Goal: Task Accomplishment & Management: Use online tool/utility

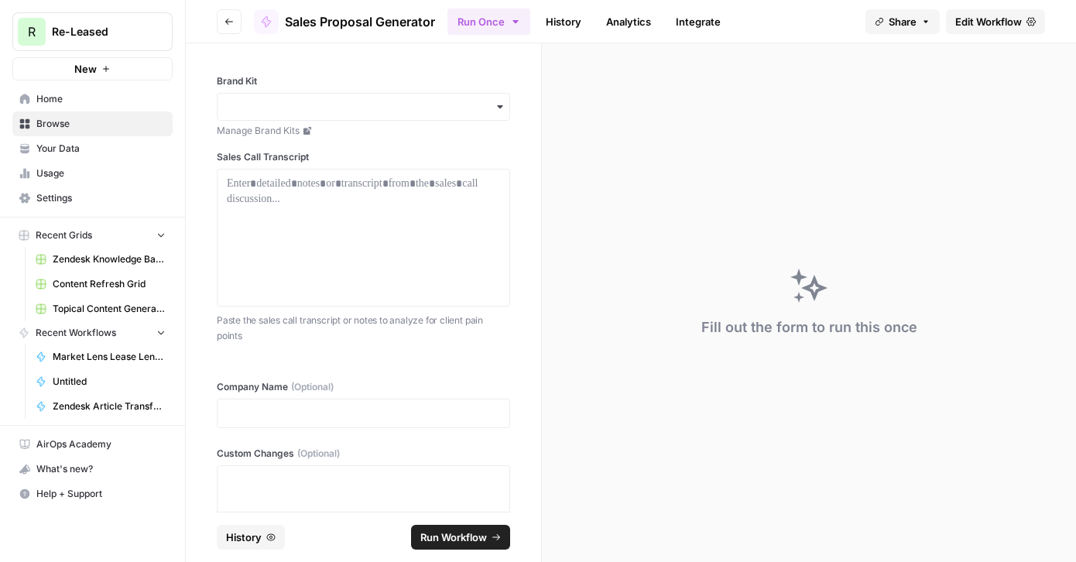
click at [392, 29] on span "Sales Proposal Generator" at bounding box center [360, 21] width 150 height 19
click at [395, 22] on span "Sales Proposal Generator" at bounding box center [360, 21] width 150 height 19
click at [237, 26] on button "Go back" at bounding box center [229, 21] width 25 height 25
click at [231, 26] on icon "button" at bounding box center [228, 21] width 9 height 9
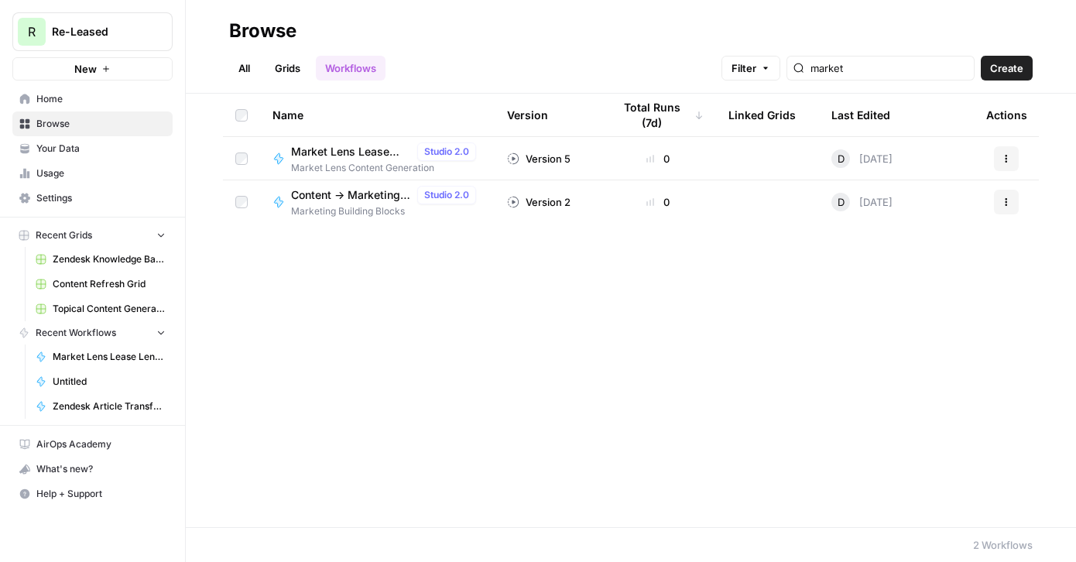
click at [252, 74] on link "All" at bounding box center [244, 68] width 30 height 25
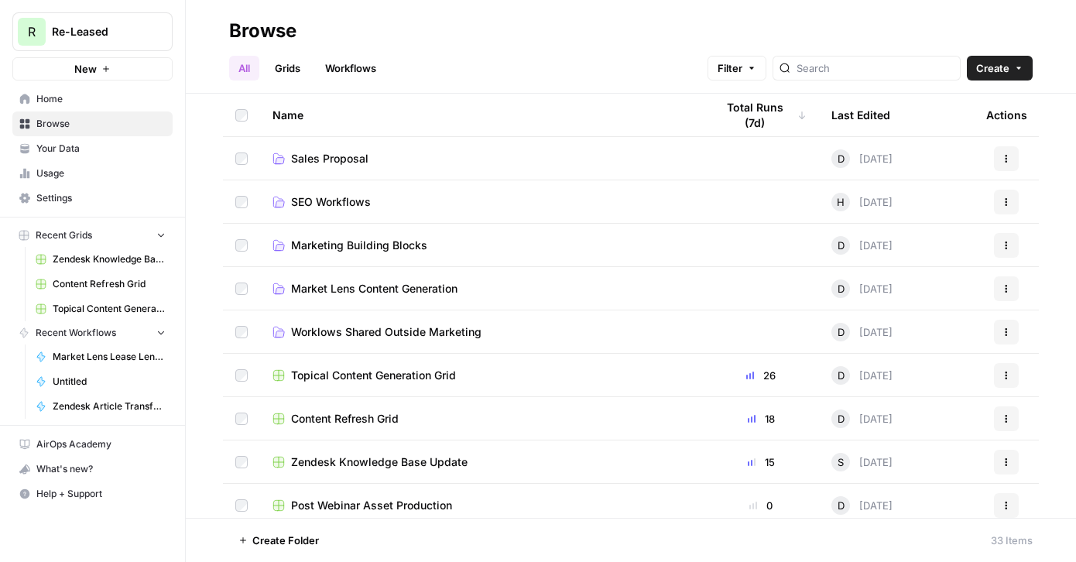
click at [339, 157] on span "Sales Proposal" at bounding box center [329, 158] width 77 height 15
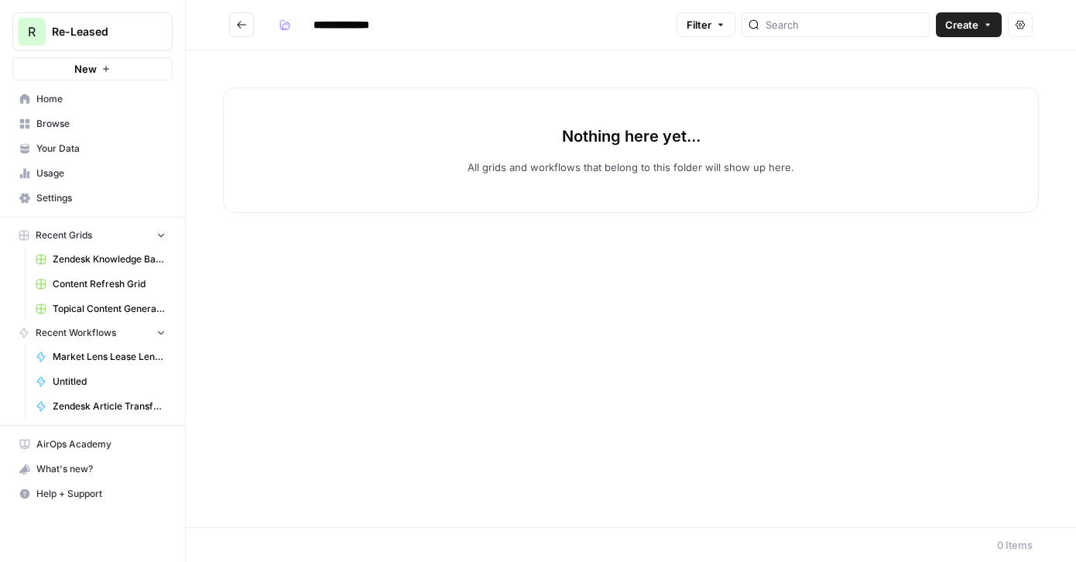
click at [247, 33] on button "Go back" at bounding box center [241, 24] width 25 height 25
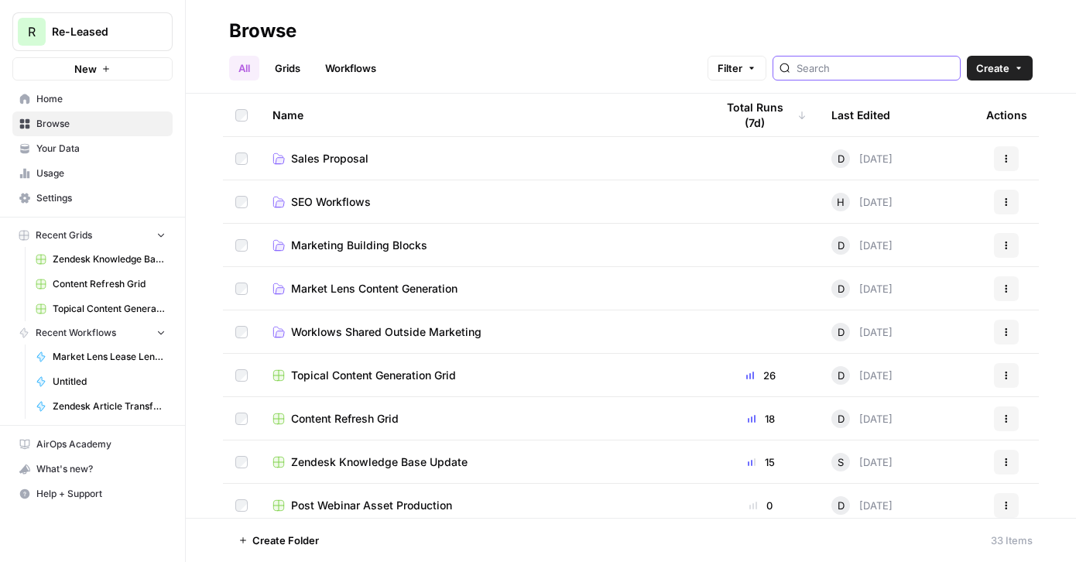
click at [833, 74] on input "search" at bounding box center [874, 67] width 157 height 15
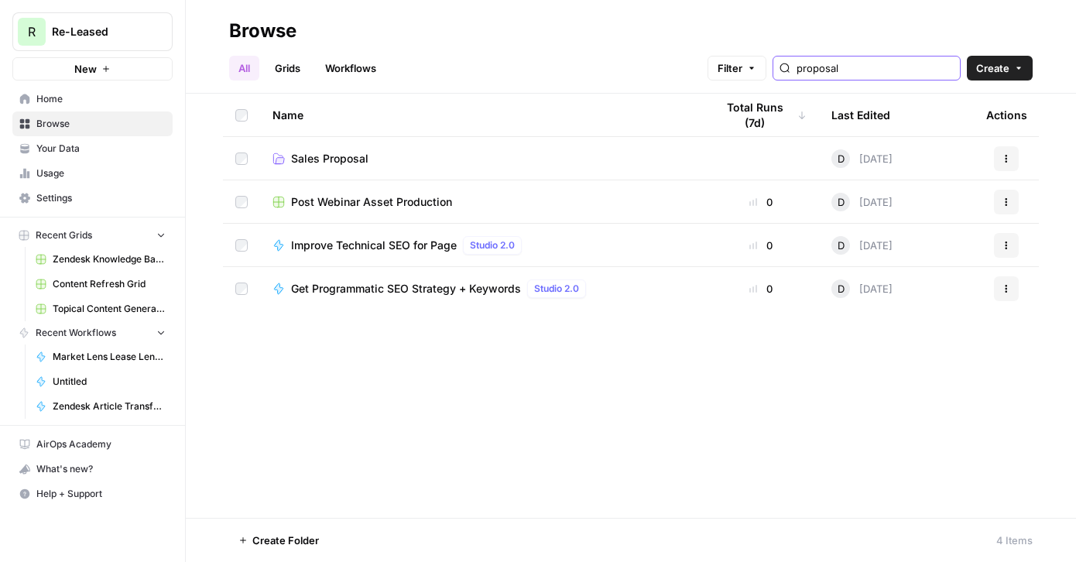
type input "proposal"
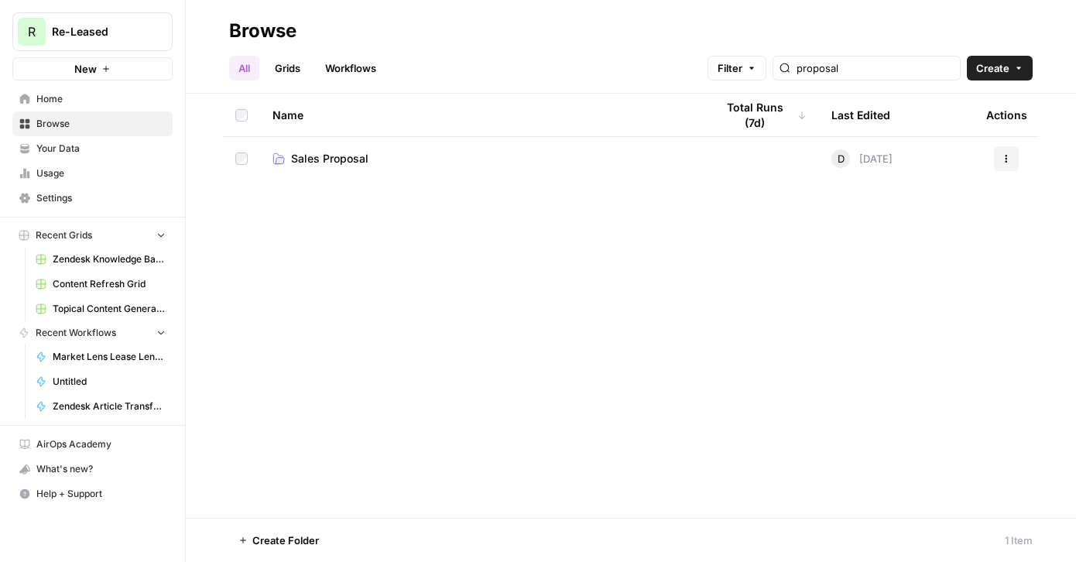
click at [393, 154] on link "Sales Proposal" at bounding box center [481, 158] width 418 height 15
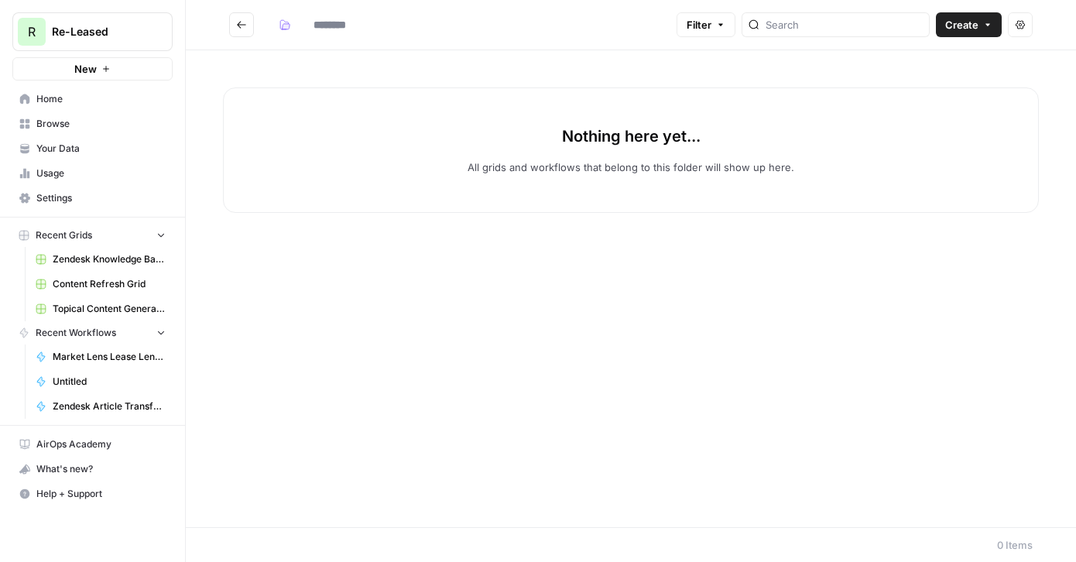
type input "**********"
click at [230, 26] on button "Go back" at bounding box center [241, 24] width 25 height 25
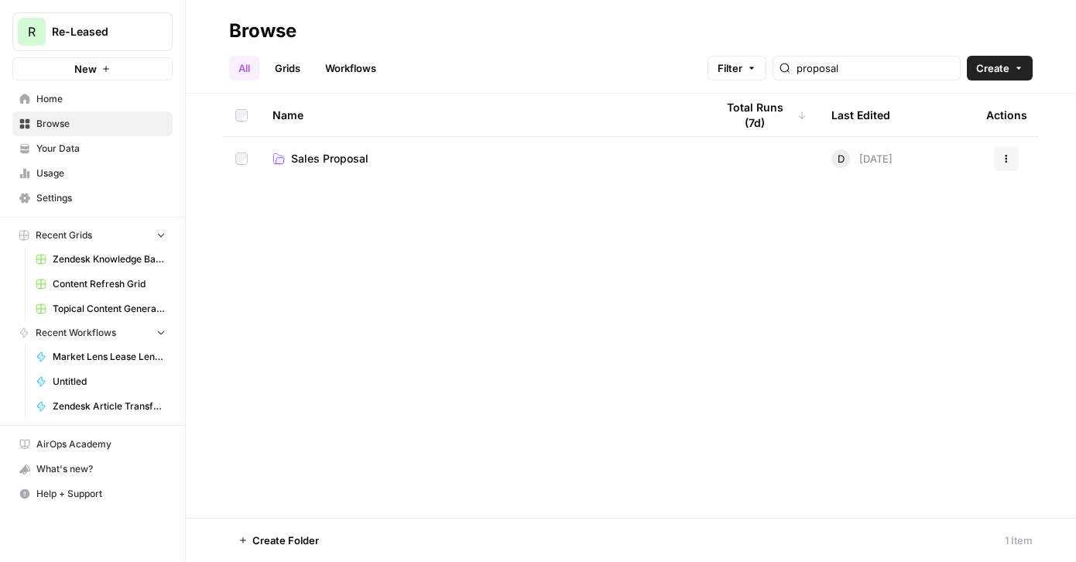
click at [362, 73] on link "Workflows" at bounding box center [351, 68] width 70 height 25
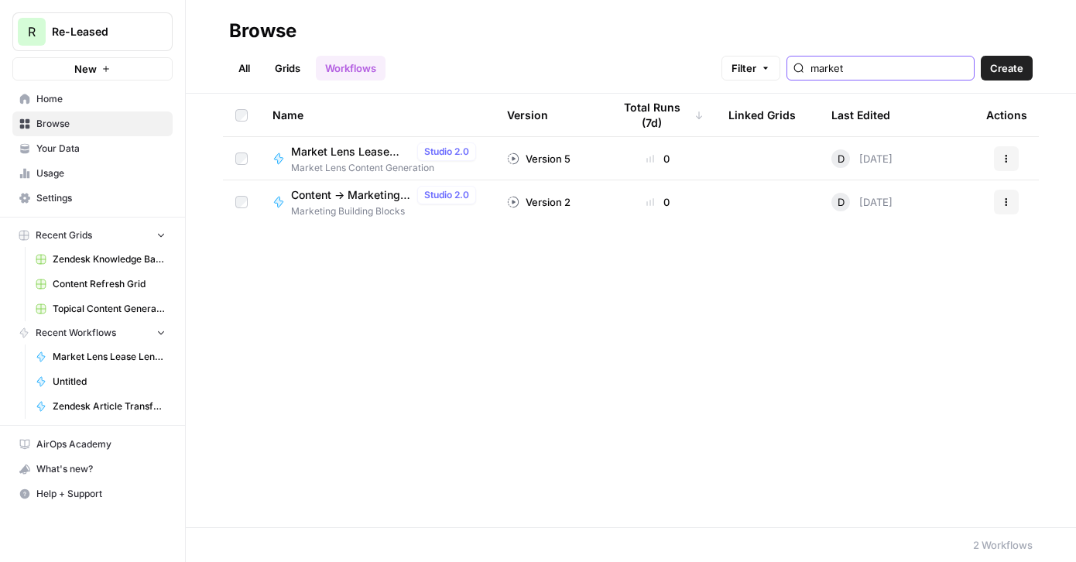
click at [962, 63] on input "market" at bounding box center [888, 67] width 157 height 15
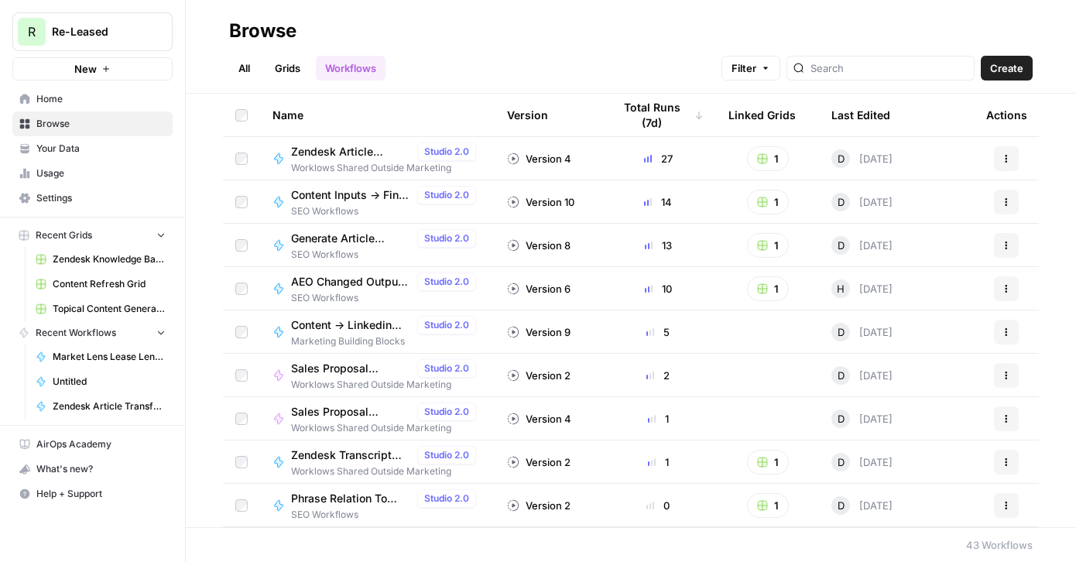
click at [252, 74] on link "All" at bounding box center [244, 68] width 30 height 25
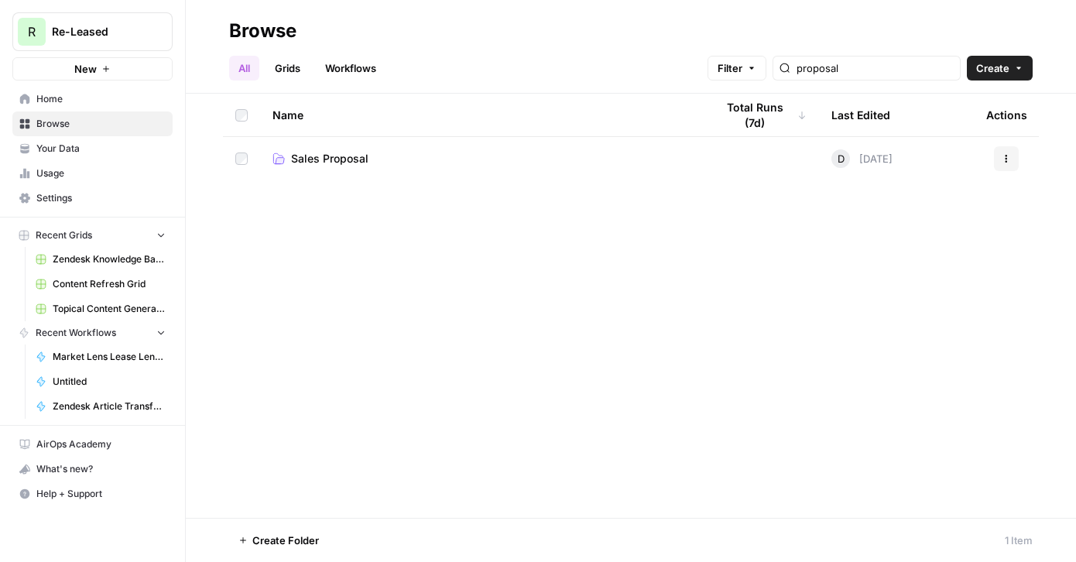
click at [317, 161] on span "Sales Proposal" at bounding box center [329, 158] width 77 height 15
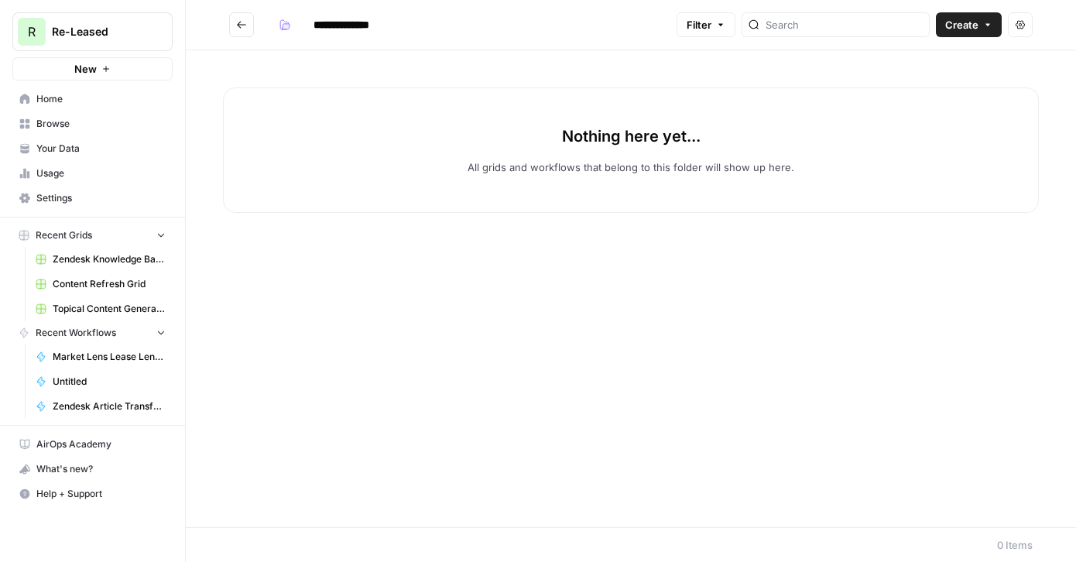
click at [235, 27] on button "Go back" at bounding box center [241, 24] width 25 height 25
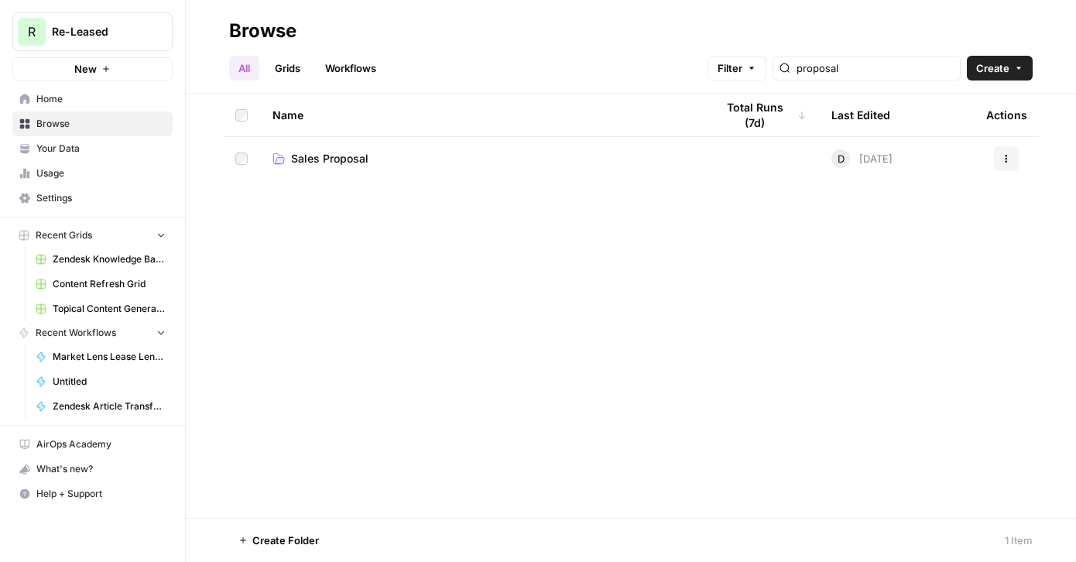
click at [291, 74] on link "Grids" at bounding box center [287, 68] width 44 height 25
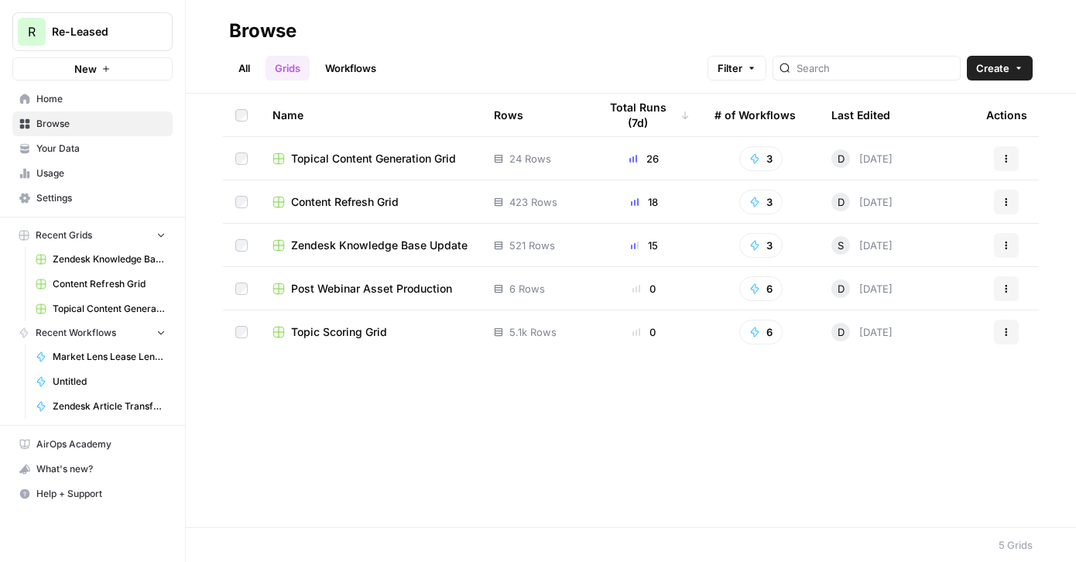
click at [346, 69] on link "Workflows" at bounding box center [351, 68] width 70 height 25
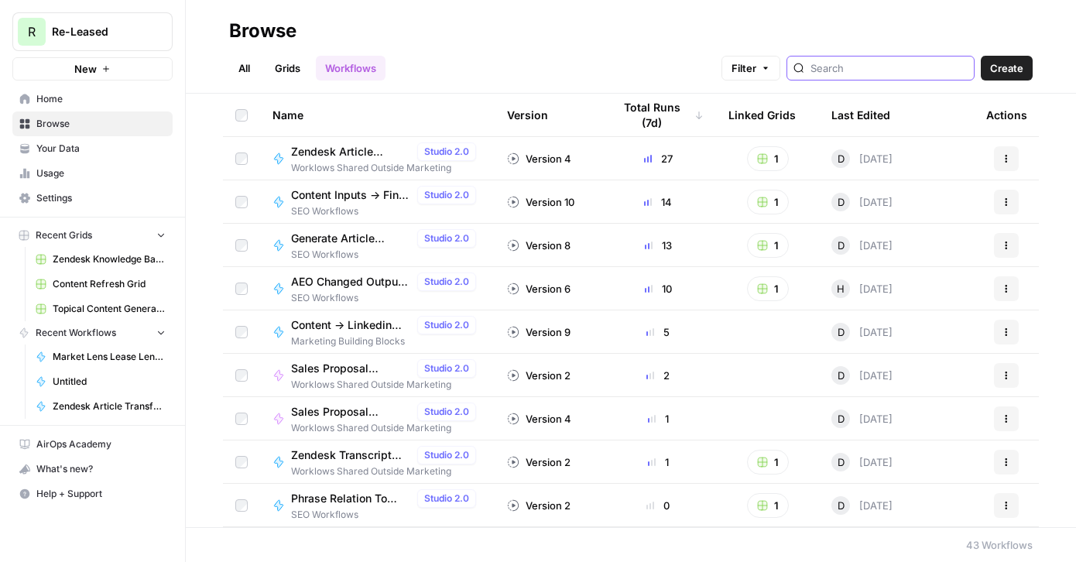
click at [849, 67] on input "search" at bounding box center [888, 67] width 157 height 15
type input "proposal"
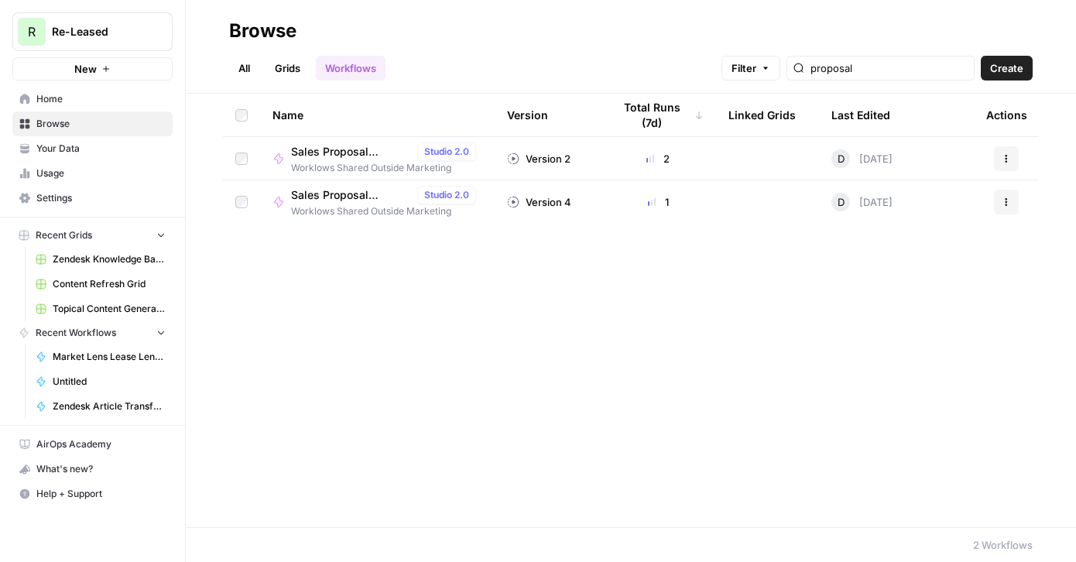
click at [484, 314] on div "Name Version Total Runs (7d) Linked Grids Last Edited Actions Sales Proposal Ge…" at bounding box center [631, 310] width 890 height 433
click at [338, 156] on span "Sales Proposal Generator V2" at bounding box center [351, 151] width 120 height 15
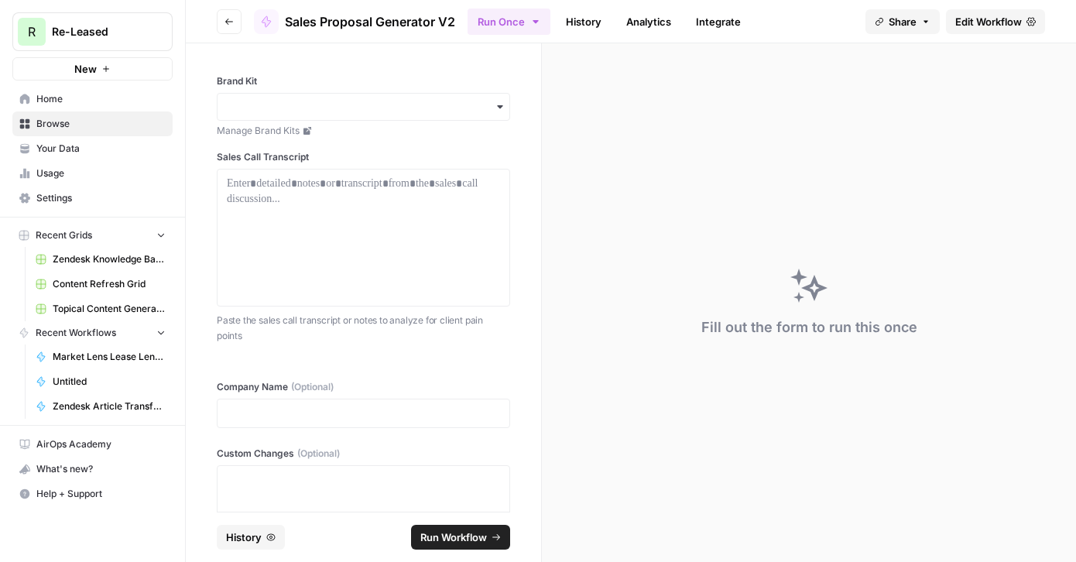
click at [228, 27] on button "Go back" at bounding box center [229, 21] width 25 height 25
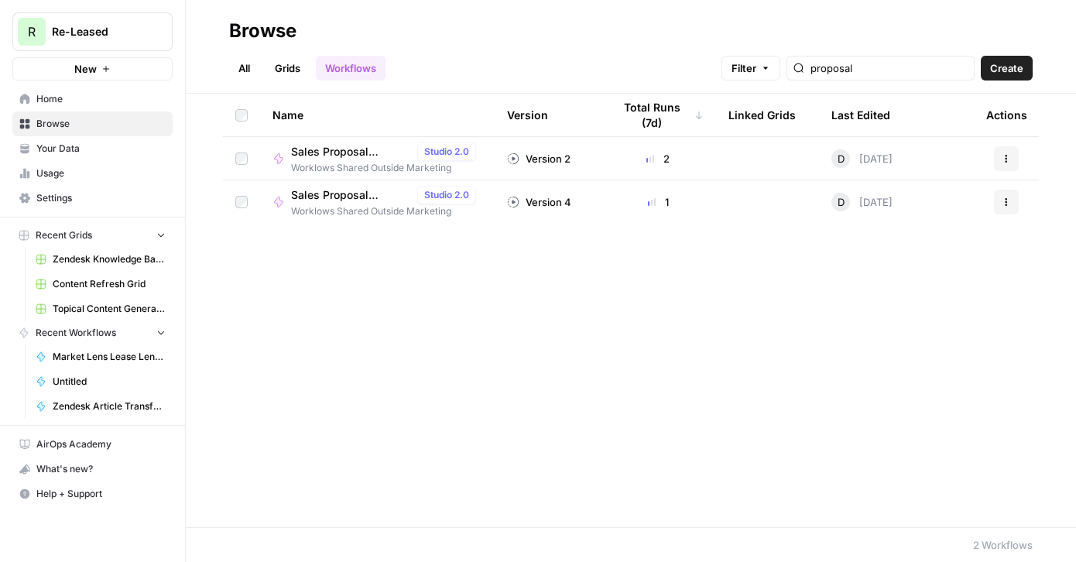
click at [326, 193] on span "Sales Proposal Generator" at bounding box center [351, 194] width 120 height 15
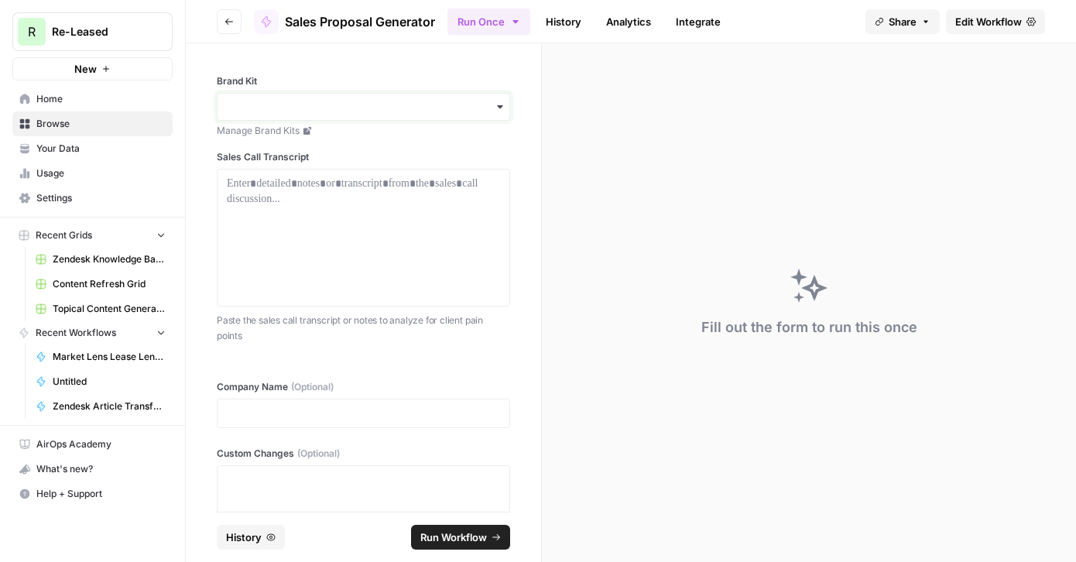
click at [377, 108] on input "Brand Kit" at bounding box center [363, 106] width 273 height 15
click at [351, 149] on div "Re-Leased" at bounding box center [363, 148] width 292 height 29
click at [351, 193] on div at bounding box center [363, 238] width 273 height 124
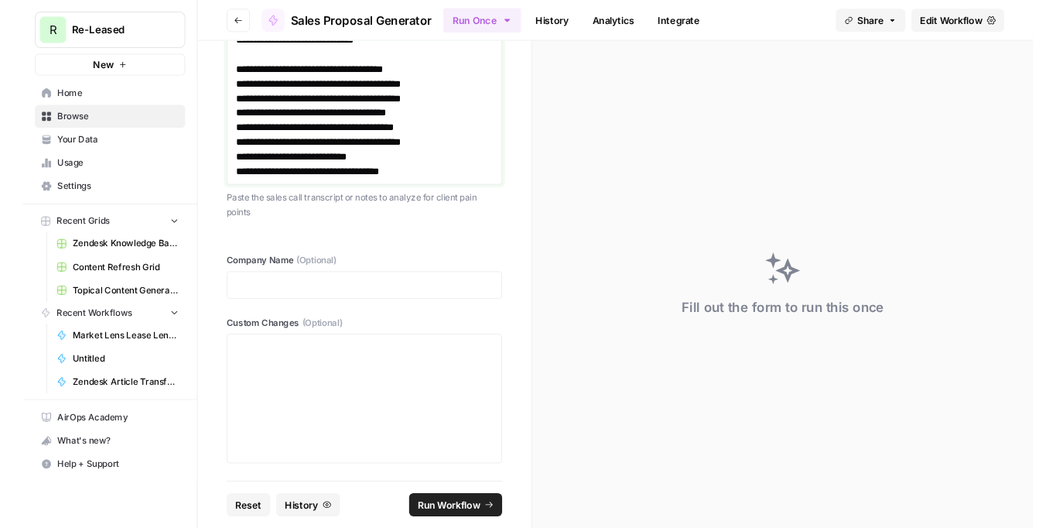
scroll to position [22631, 0]
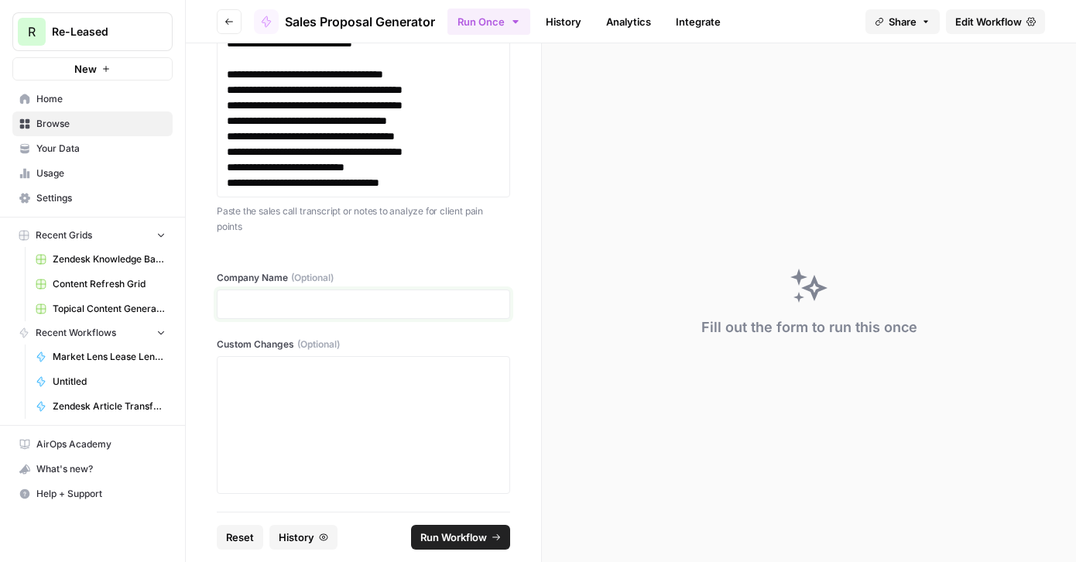
click at [491, 309] on p at bounding box center [363, 303] width 273 height 15
click at [447, 303] on p at bounding box center [363, 303] width 273 height 15
click at [454, 540] on span "Run Workflow" at bounding box center [453, 536] width 67 height 15
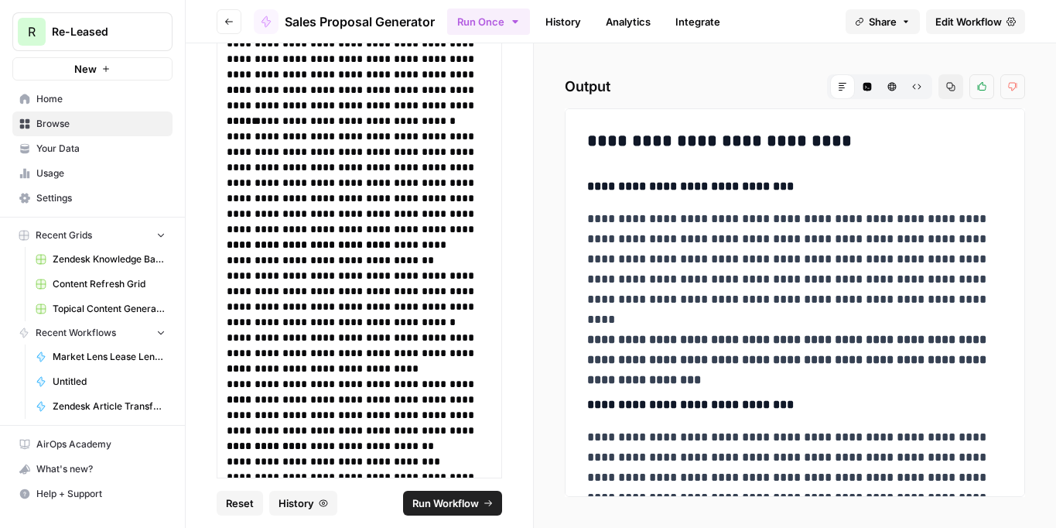
scroll to position [2665, 0]
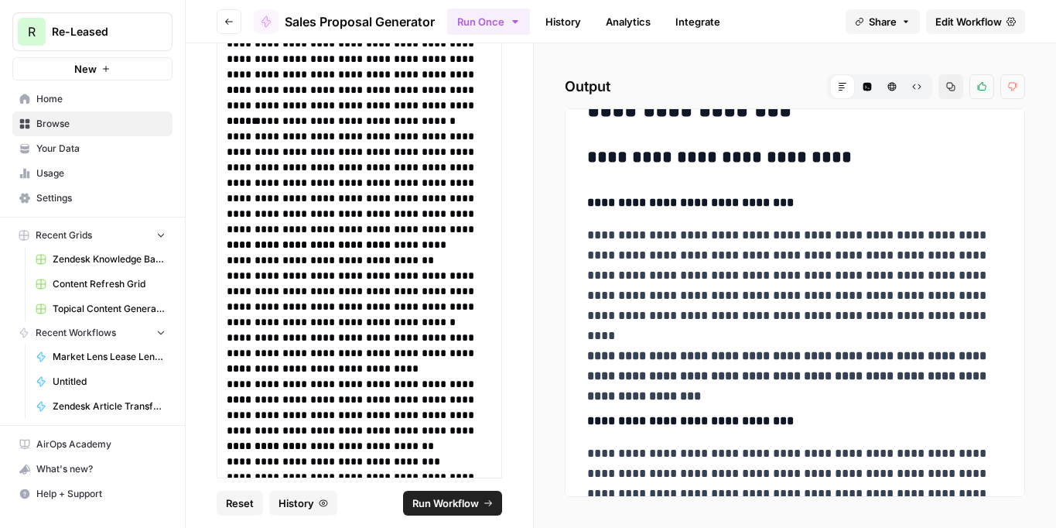
click at [896, 13] on button "Share" at bounding box center [883, 21] width 74 height 25
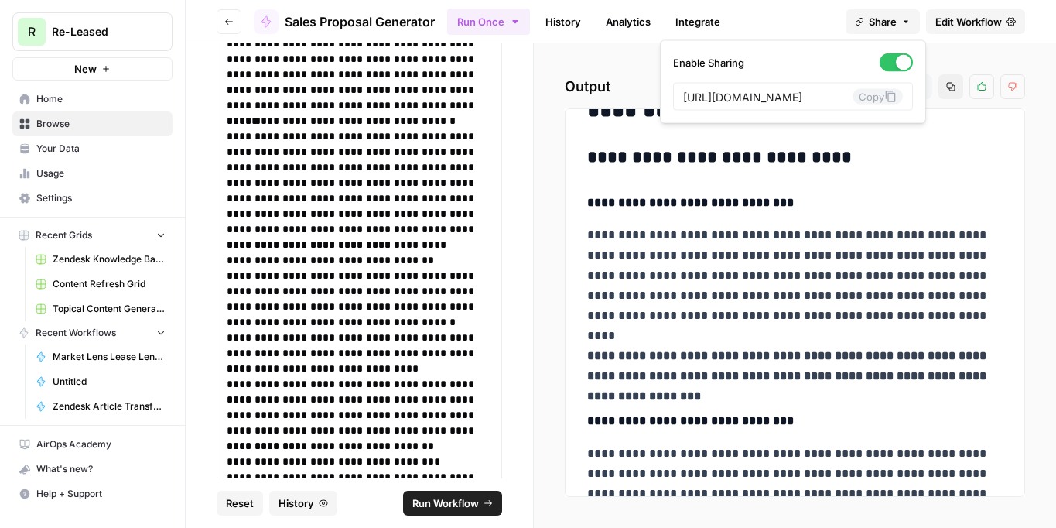
scroll to position [0, 261]
click at [876, 98] on button "Copy" at bounding box center [878, 96] width 50 height 15
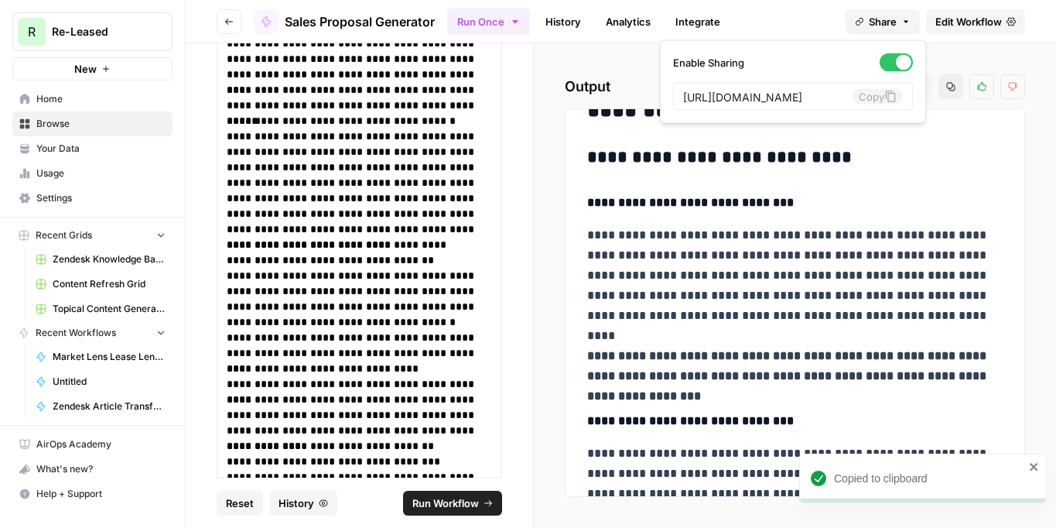
click at [226, 19] on icon "button" at bounding box center [228, 21] width 9 height 9
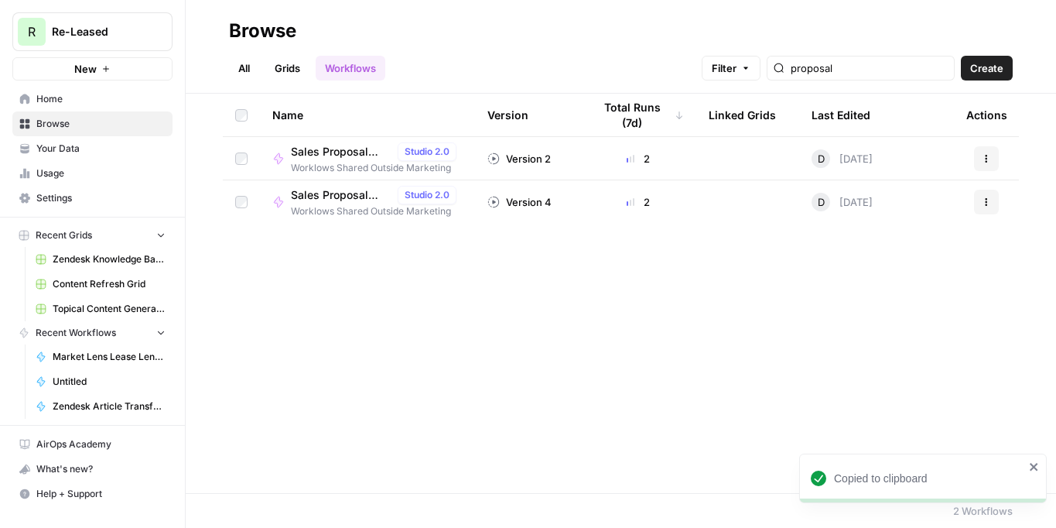
click at [350, 152] on span "Sales Proposal Generator V2" at bounding box center [341, 151] width 101 height 15
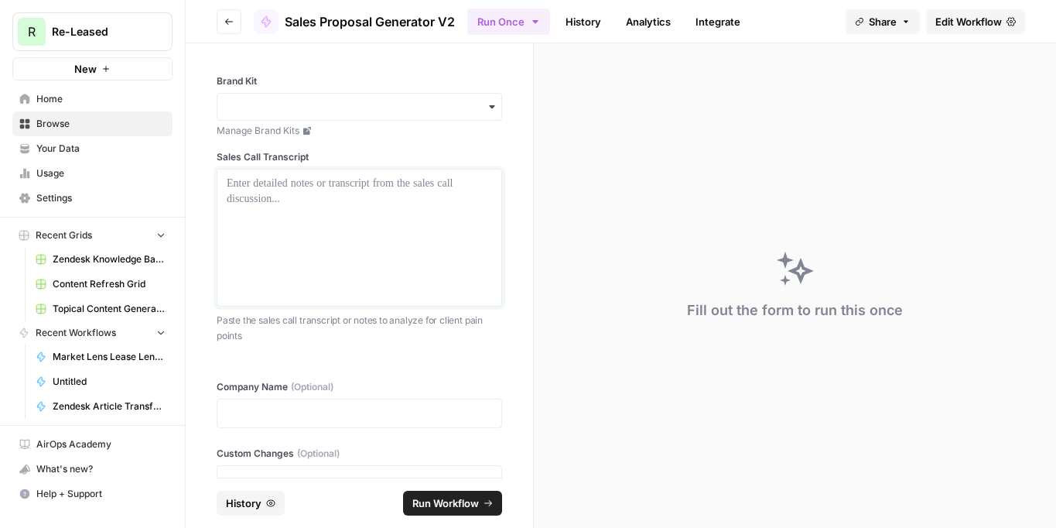
click at [317, 221] on div at bounding box center [359, 238] width 265 height 124
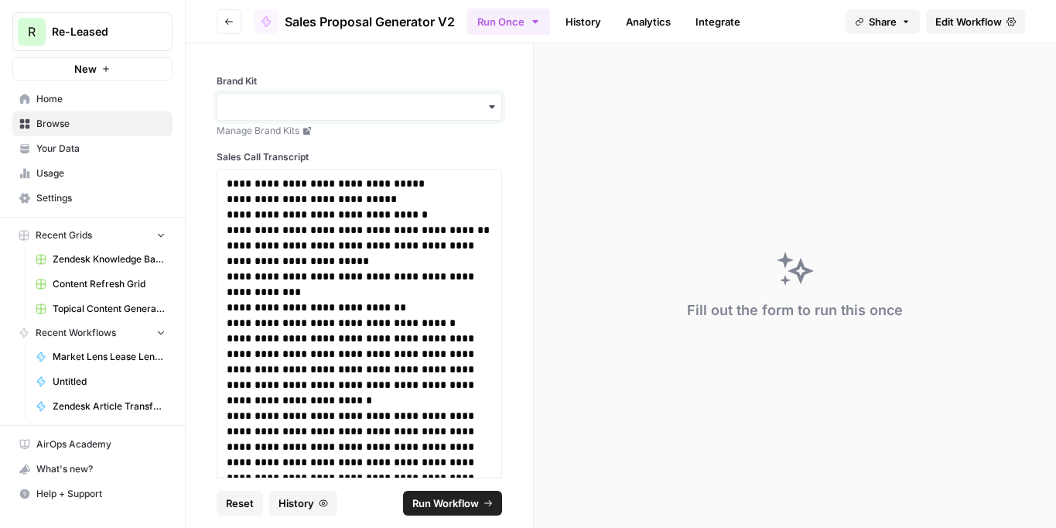
click at [310, 110] on input "Brand Kit" at bounding box center [359, 106] width 265 height 15
click at [300, 149] on div "Re-Leased" at bounding box center [359, 148] width 284 height 29
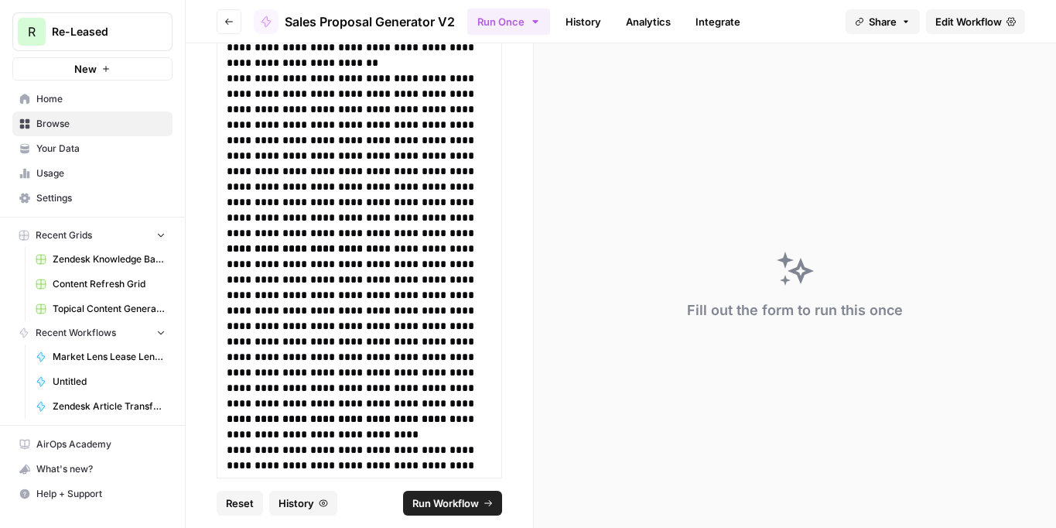
scroll to position [23454, 0]
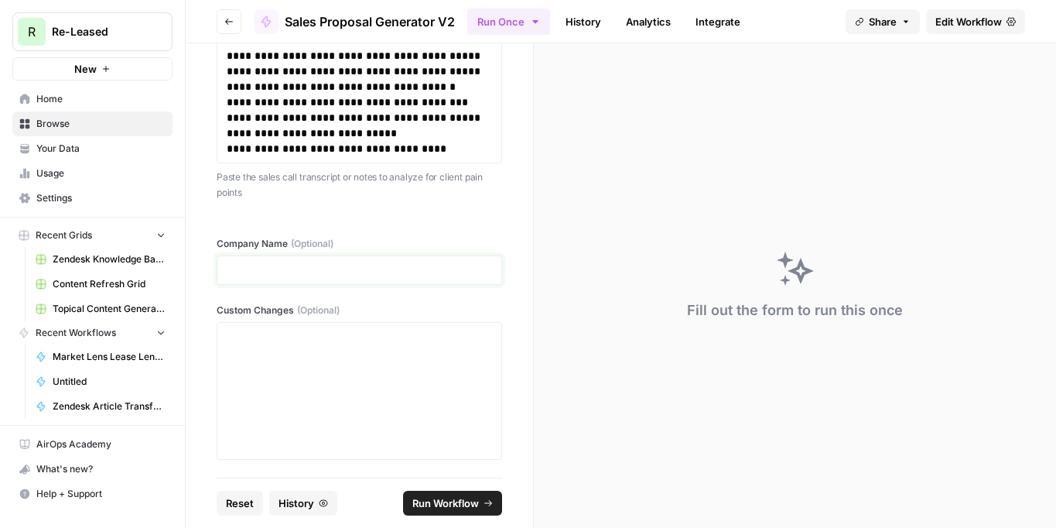
click at [361, 265] on p at bounding box center [359, 269] width 265 height 15
click at [461, 504] on span "Run Workflow" at bounding box center [446, 502] width 67 height 15
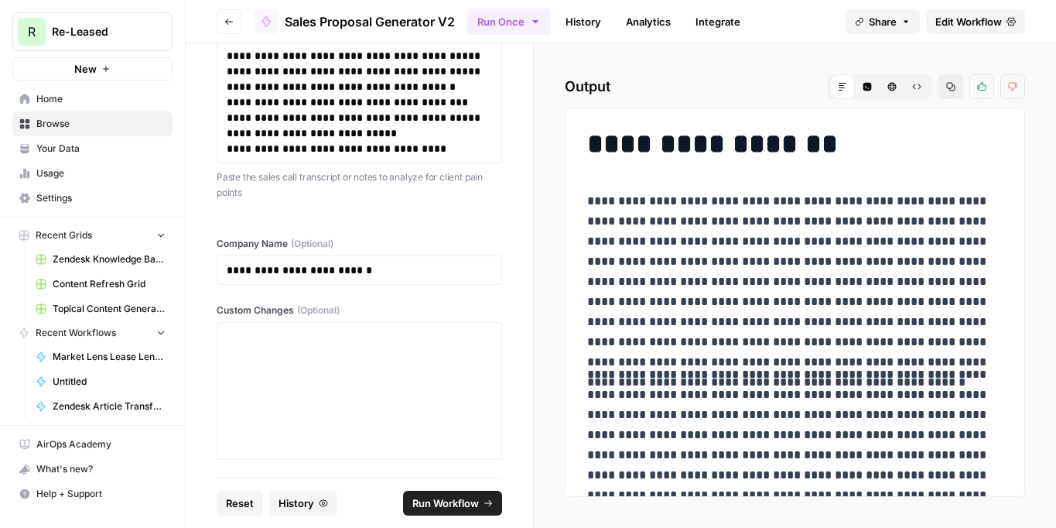
scroll to position [0, 0]
click at [235, 23] on button "Go back" at bounding box center [229, 21] width 25 height 25
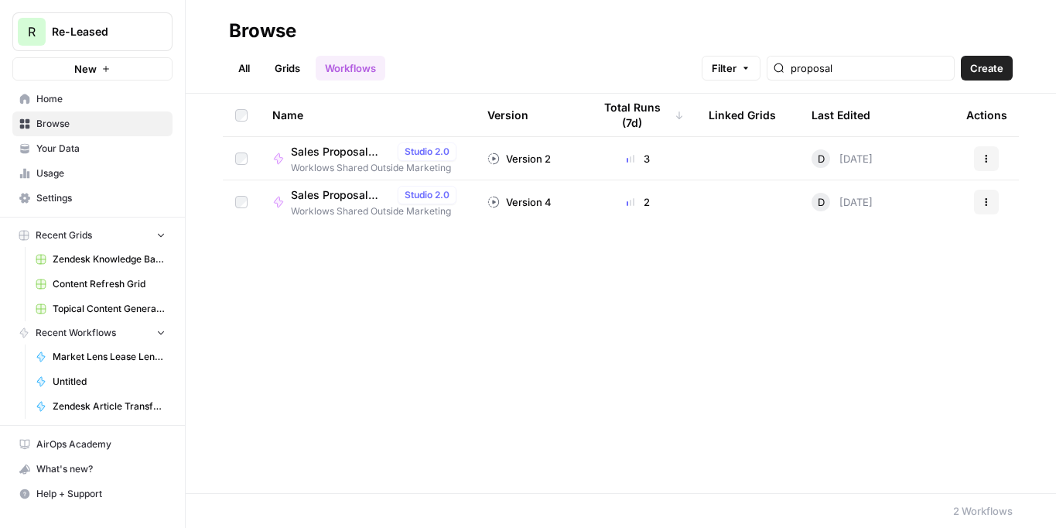
click at [351, 196] on span "Sales Proposal Generator" at bounding box center [341, 194] width 101 height 15
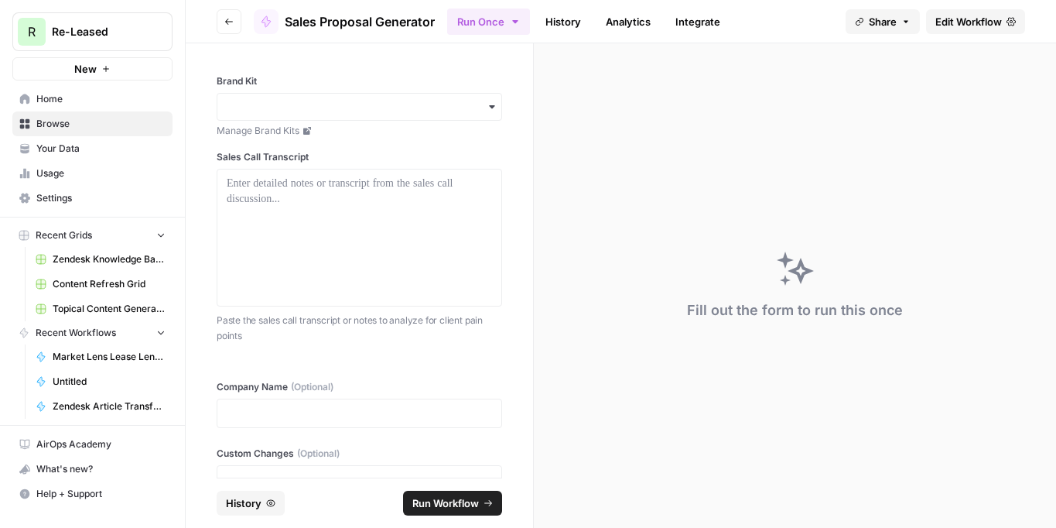
click at [394, 15] on span "Sales Proposal Generator" at bounding box center [360, 21] width 150 height 19
click at [389, 103] on input "Brand Kit" at bounding box center [359, 106] width 265 height 15
click at [371, 139] on div "Re-Leased" at bounding box center [359, 148] width 284 height 29
click at [370, 189] on p at bounding box center [359, 183] width 265 height 15
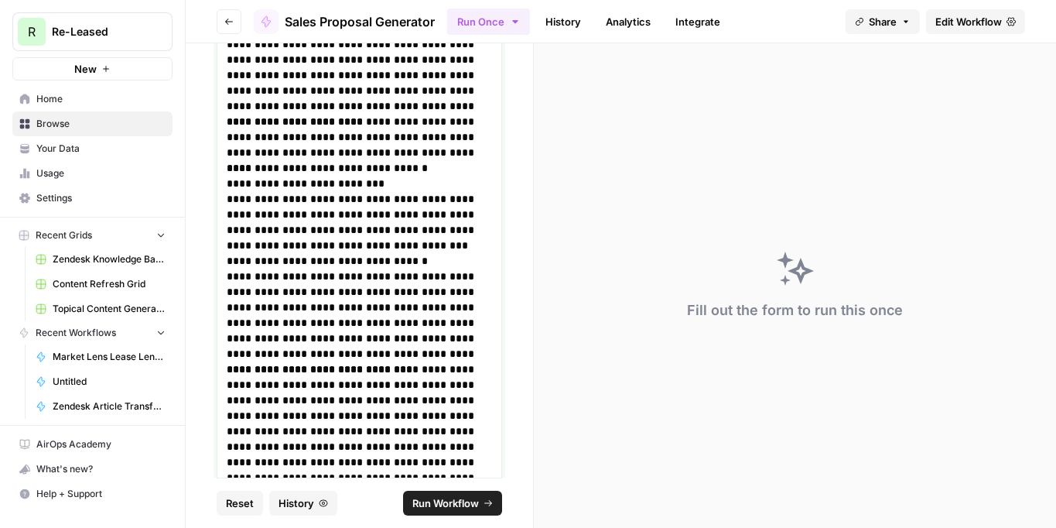
scroll to position [23454, 0]
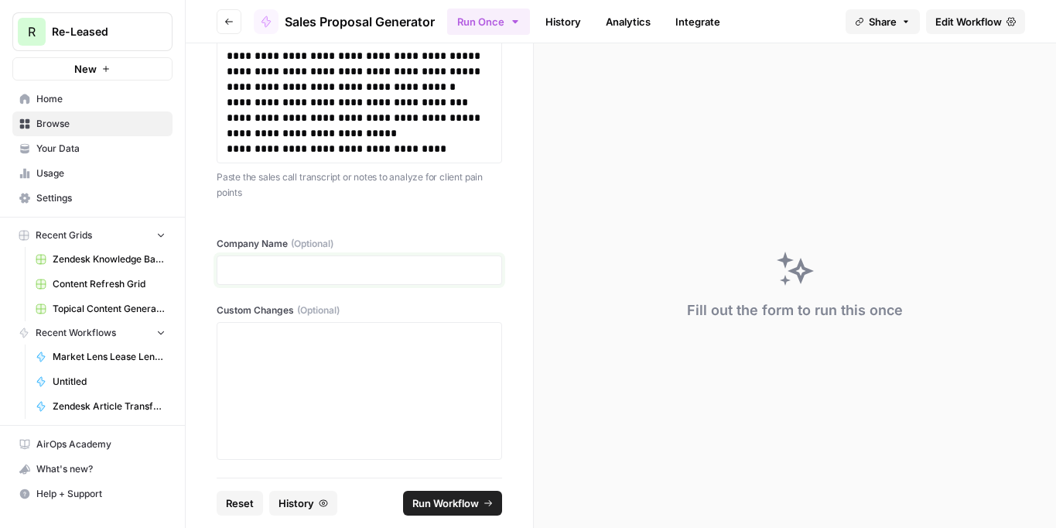
click at [296, 271] on p at bounding box center [359, 269] width 265 height 15
click at [478, 499] on span "Run Workflow" at bounding box center [446, 502] width 67 height 15
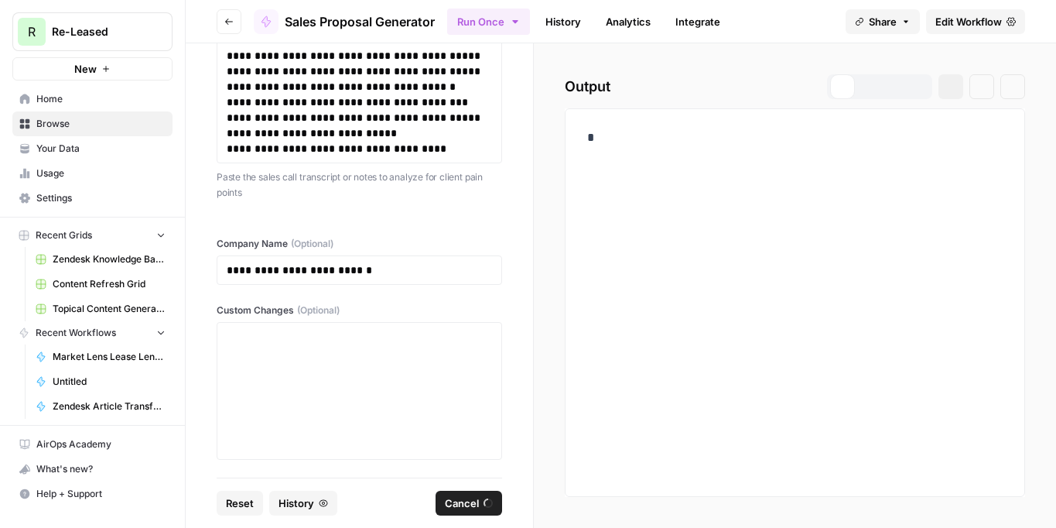
click at [897, 21] on button "Share" at bounding box center [883, 21] width 74 height 25
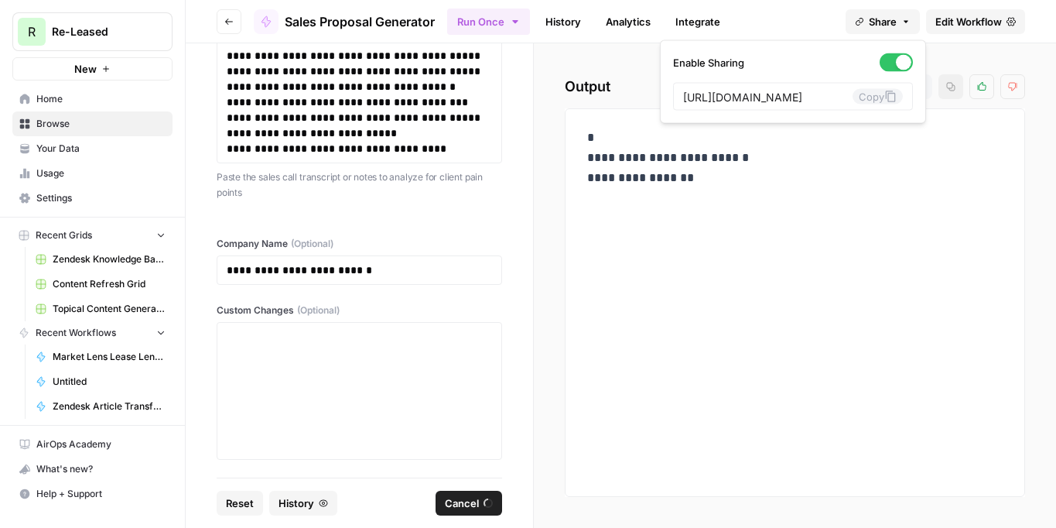
scroll to position [0, 261]
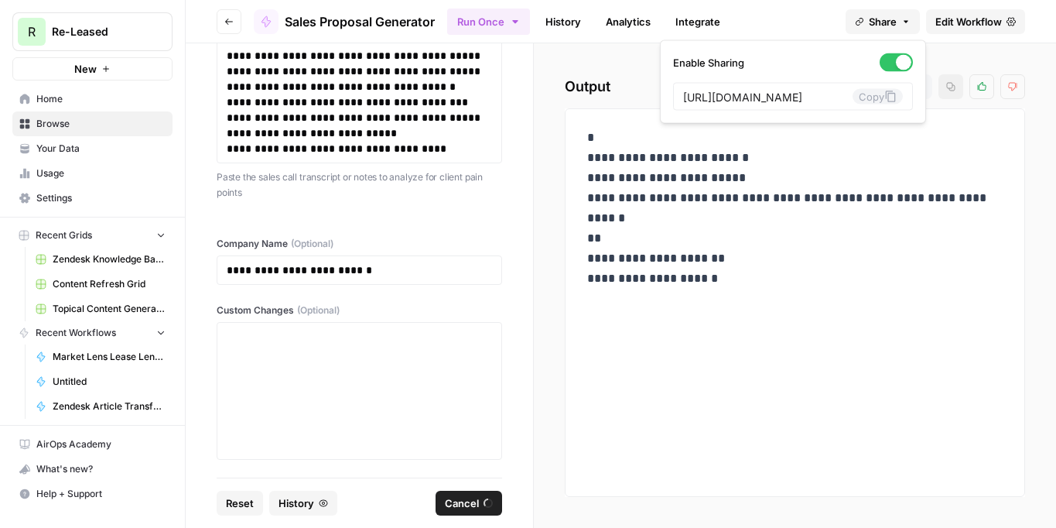
click at [876, 96] on button "Copy" at bounding box center [878, 96] width 50 height 15
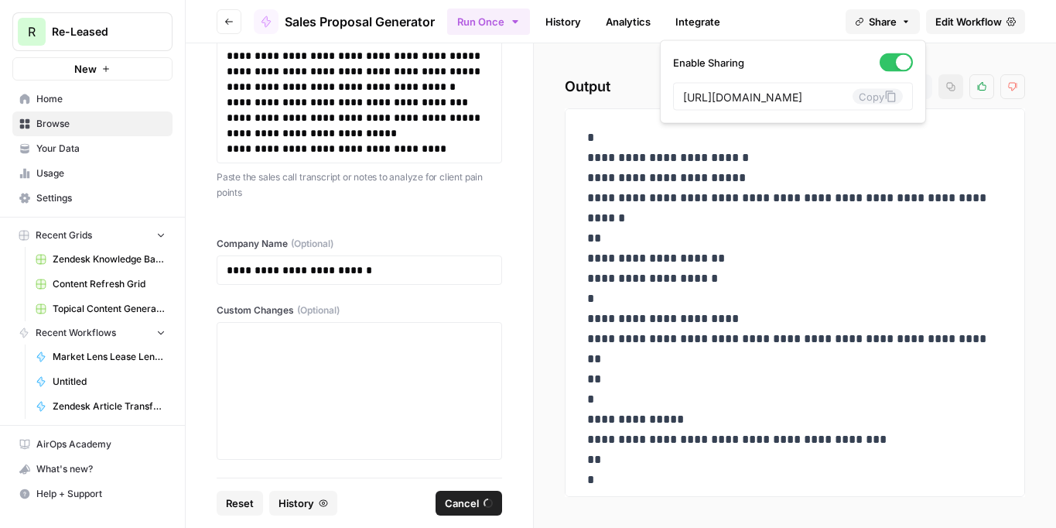
click at [961, 58] on div "**********" at bounding box center [795, 285] width 522 height 484
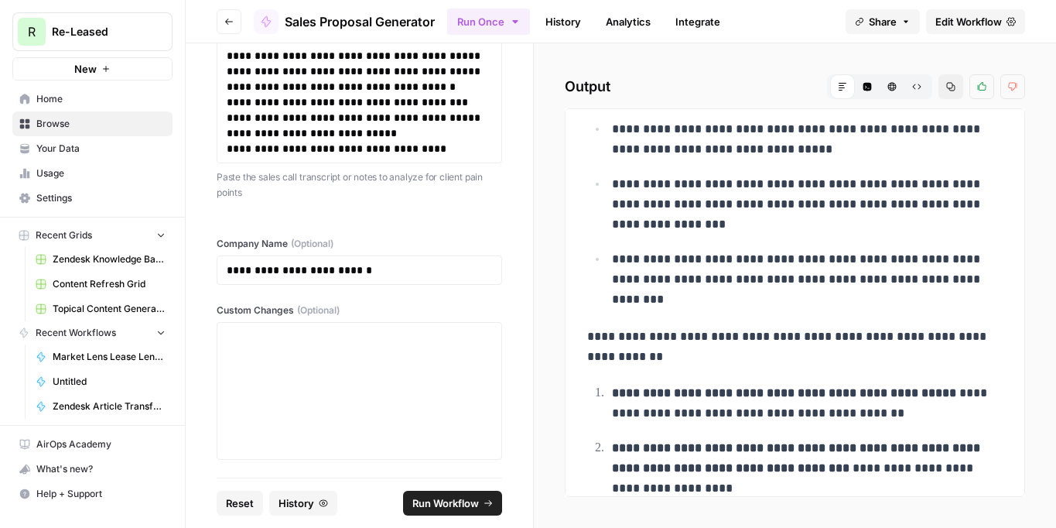
scroll to position [947, 0]
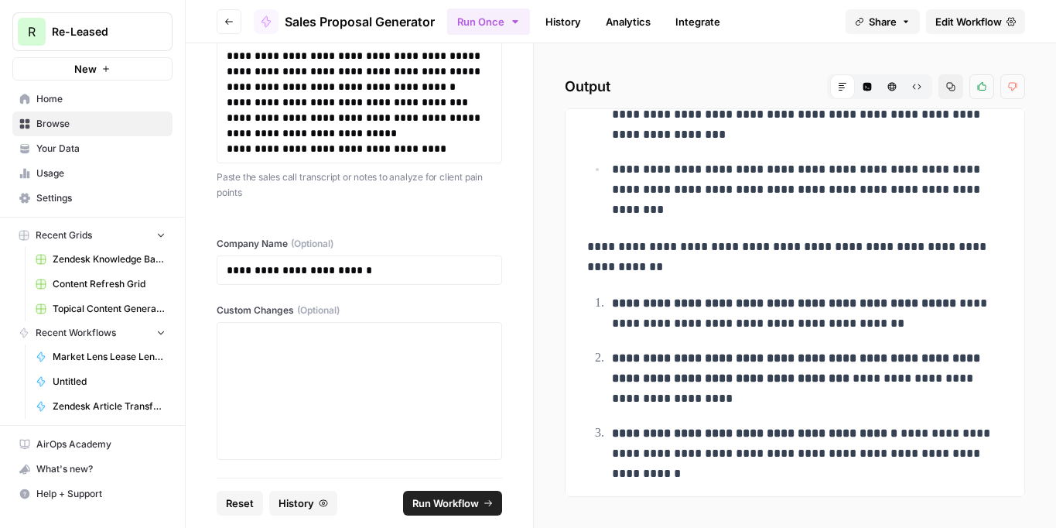
click at [640, 263] on p "**********" at bounding box center [795, 257] width 416 height 40
copy p "**********"
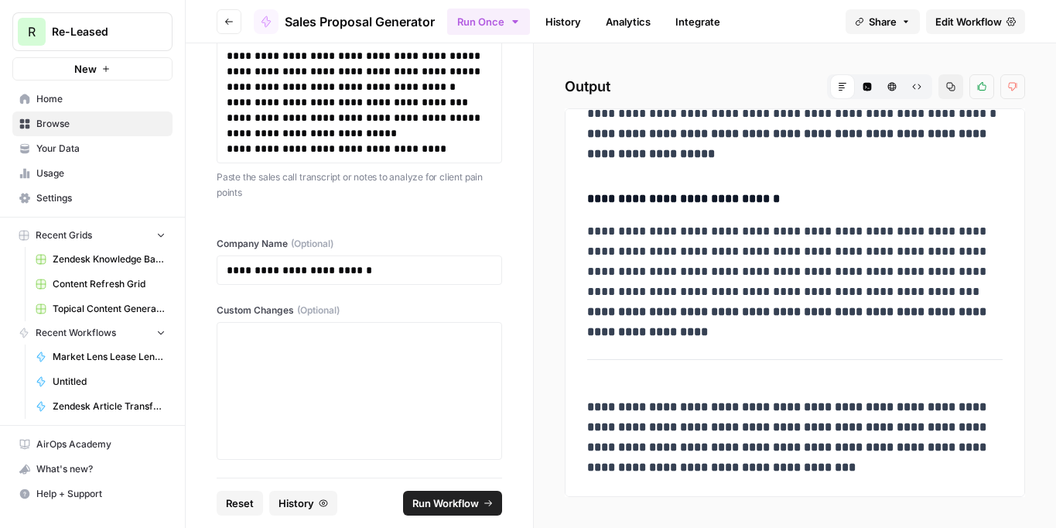
scroll to position [0, 0]
